Goal: Check status: Check status

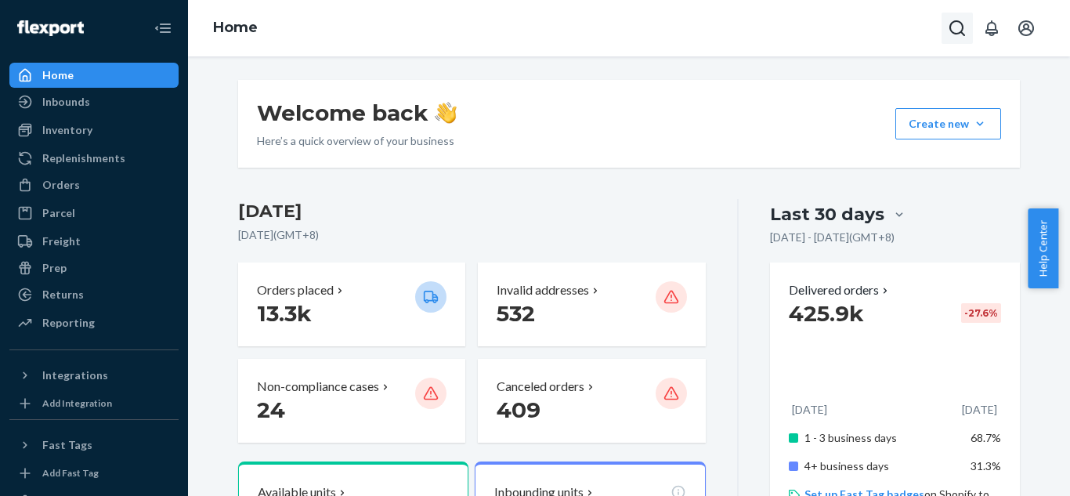
click at [960, 31] on icon "Open Search Box" at bounding box center [957, 28] width 19 height 19
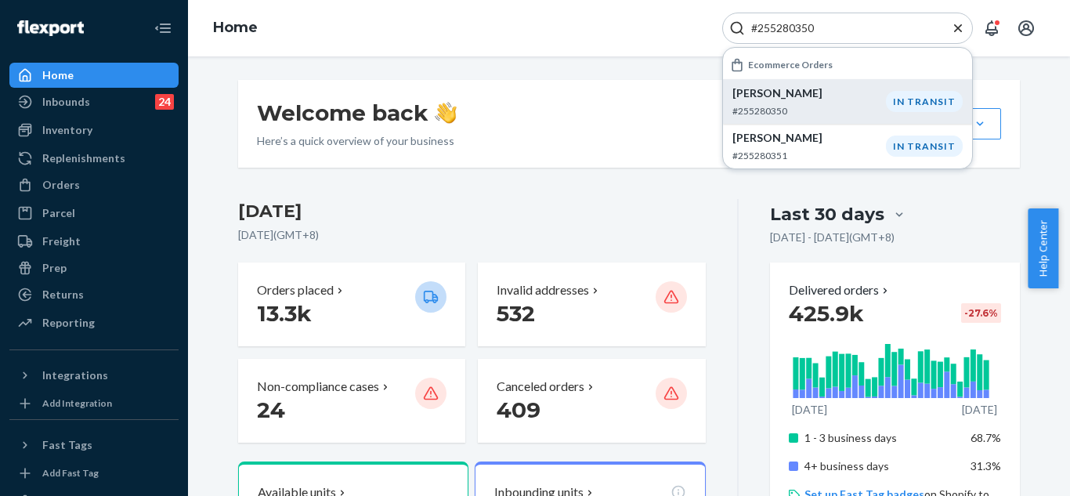
type input "#255280350"
click at [816, 90] on p "[PERSON_NAME]" at bounding box center [810, 93] width 154 height 16
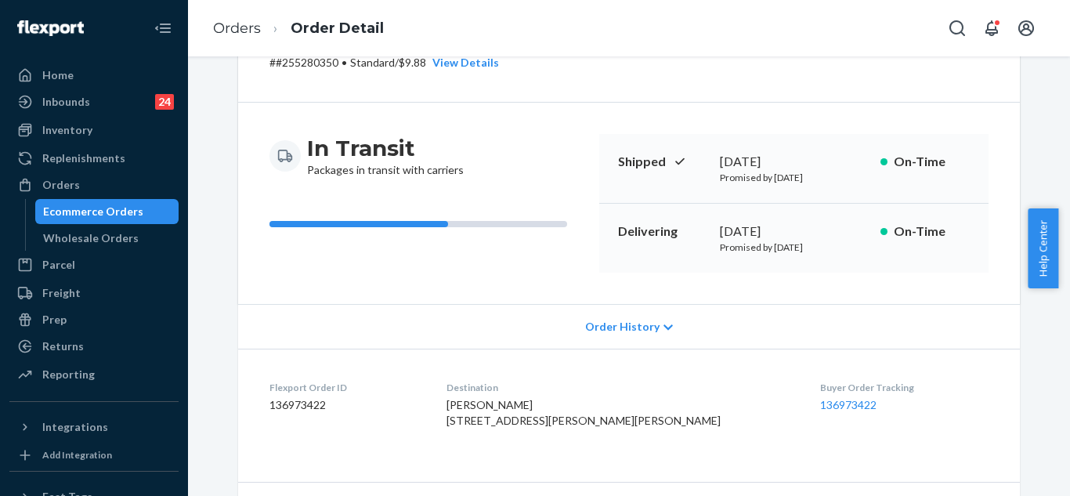
scroll to position [235, 0]
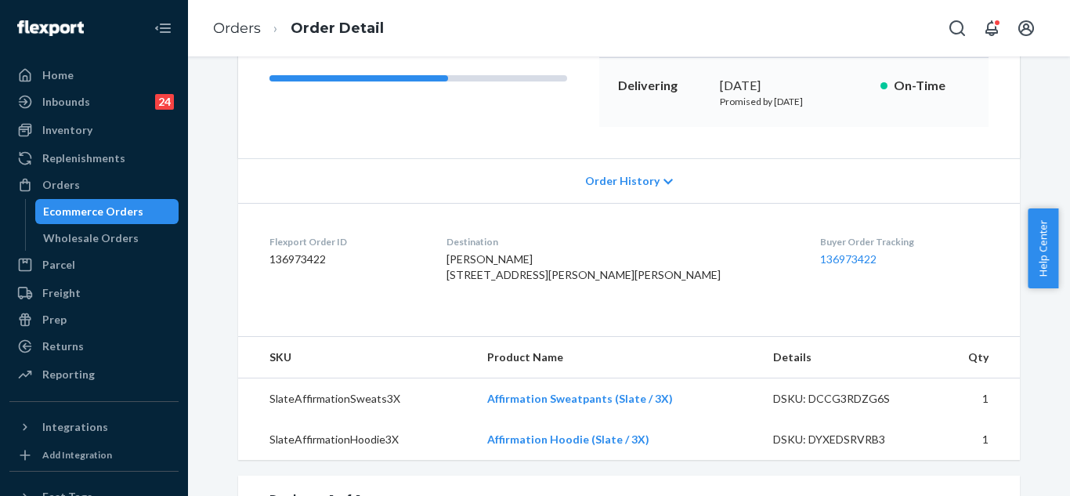
click at [626, 191] on div "Order History" at bounding box center [629, 180] width 782 height 45
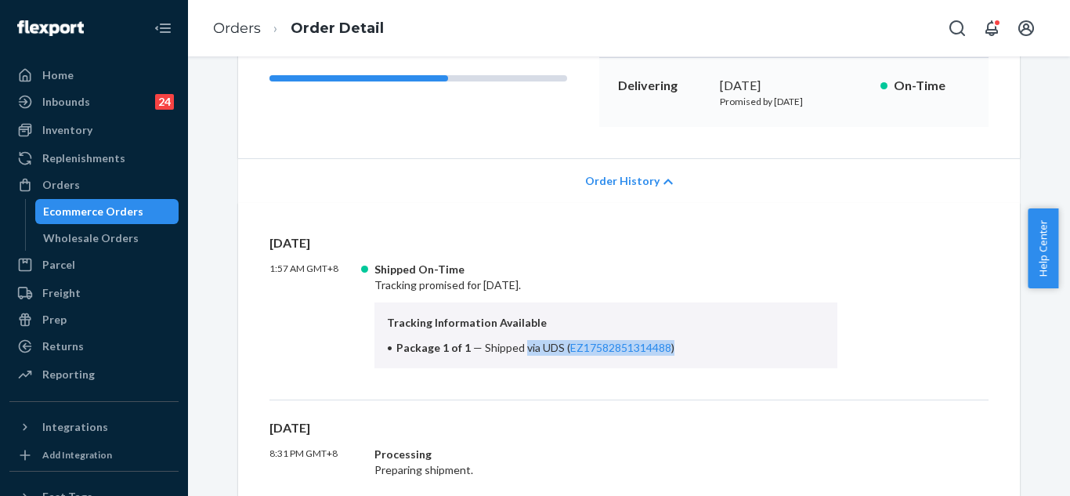
drag, startPoint x: 515, startPoint y: 348, endPoint x: 691, endPoint y: 350, distance: 176.3
click at [691, 350] on li "Package 1 of 1 — Shipped via UDS ( EZ17582851314488 )" at bounding box center [606, 348] width 438 height 16
copy span "via UDS ( EZ17582851314488 )"
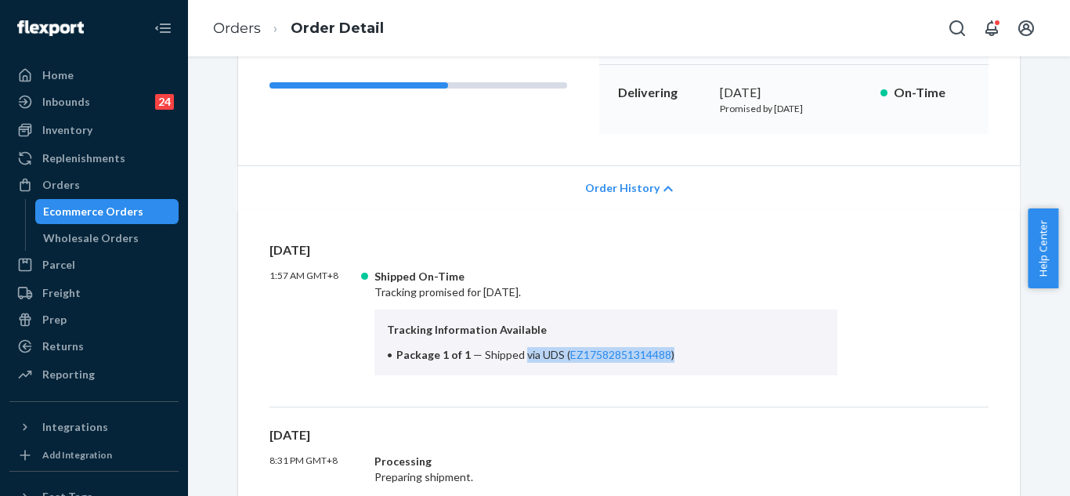
scroll to position [313, 0]
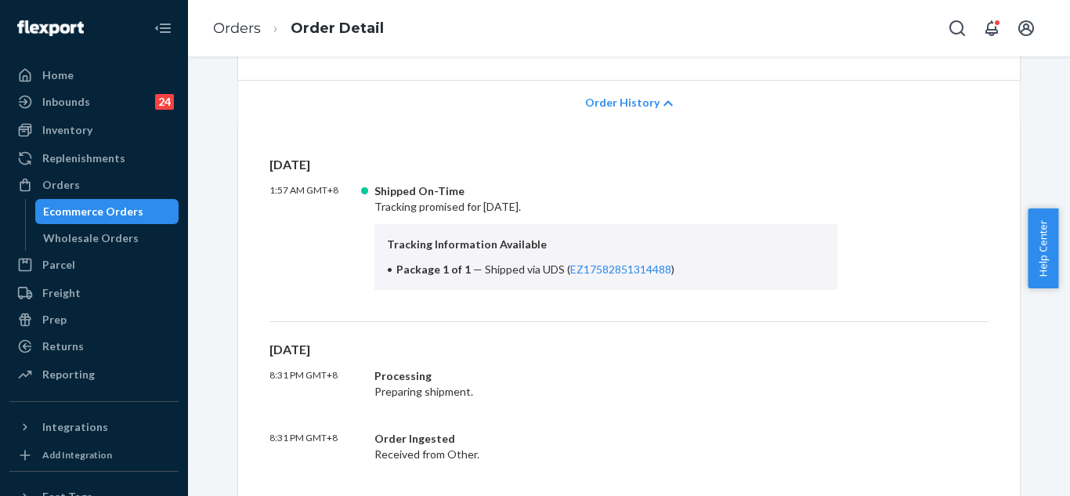
click at [661, 230] on div "Tracking Information Available Package 1 of 1 — Shipped via UDS ( EZ17582851314…" at bounding box center [606, 257] width 463 height 66
drag, startPoint x: 668, startPoint y: 272, endPoint x: 553, endPoint y: 271, distance: 114.4
click at [555, 271] on li "Package 1 of 1 — Shipped via UDS ( EZ17582851314488 )" at bounding box center [606, 270] width 438 height 16
copy span "( EZ17582851314488 )"
